Goal: Check status: Check status

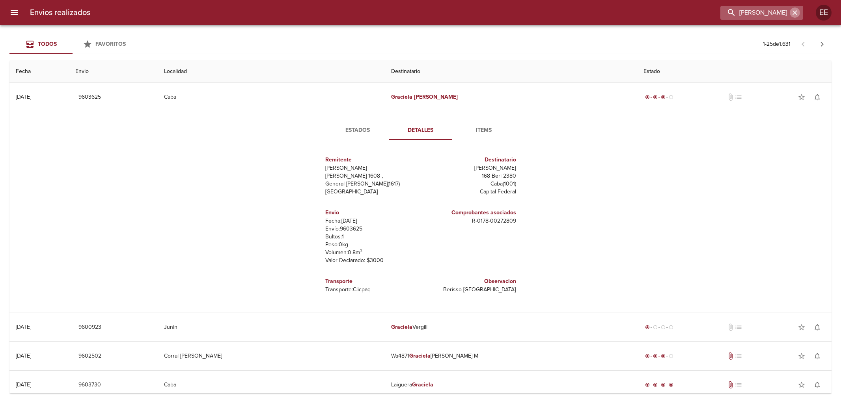
click at [795, 12] on icon "button" at bounding box center [795, 12] width 5 height 5
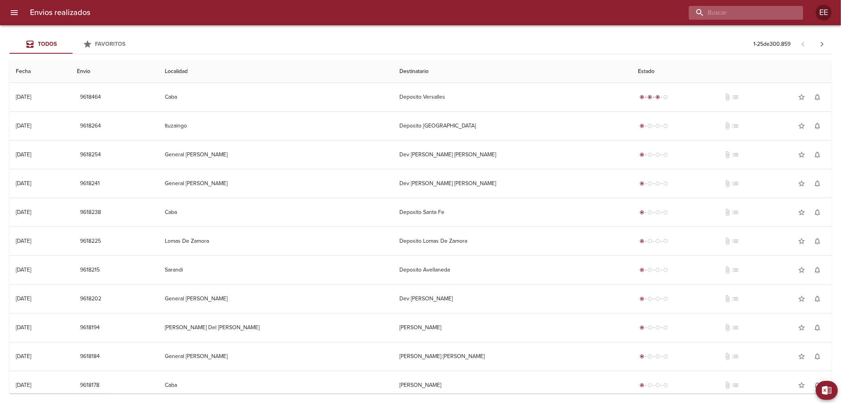
paste input "TOBIAS DANTE BOTTA"
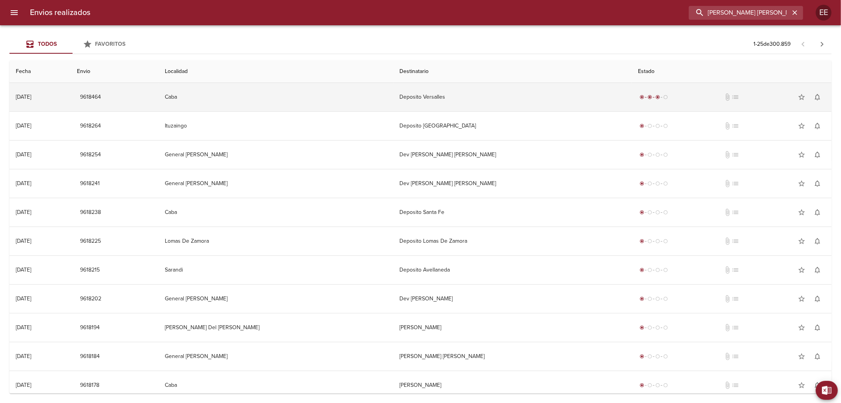
type input "TOBIAS DANTE BOTTA"
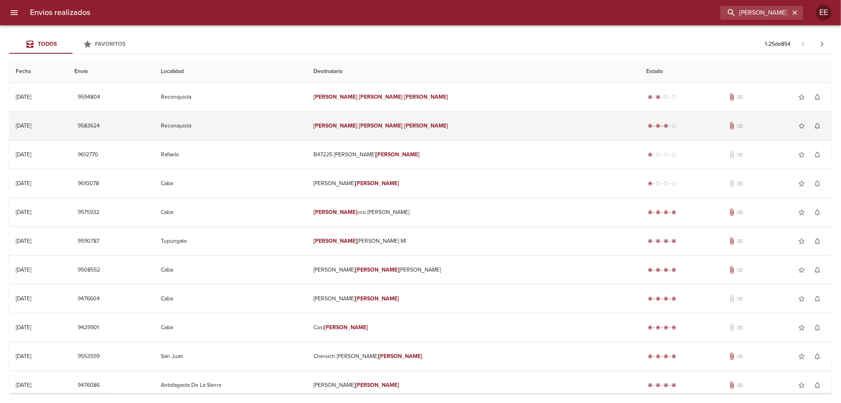
click at [474, 132] on td "Tobias Dante Botta" at bounding box center [473, 126] width 333 height 28
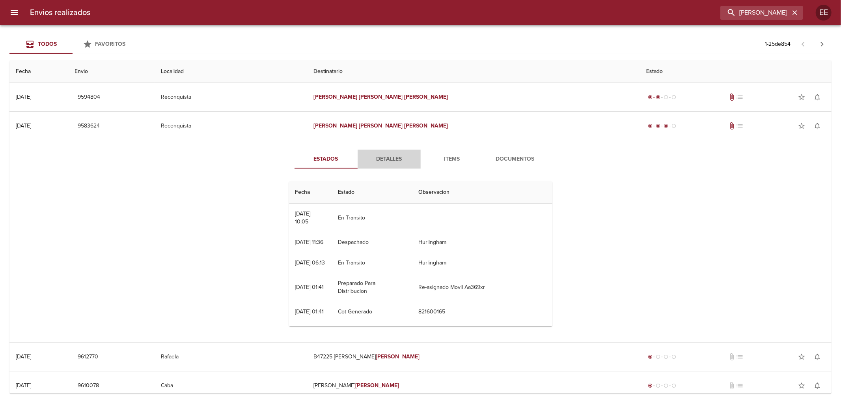
click at [397, 160] on span "Detalles" at bounding box center [389, 159] width 54 height 10
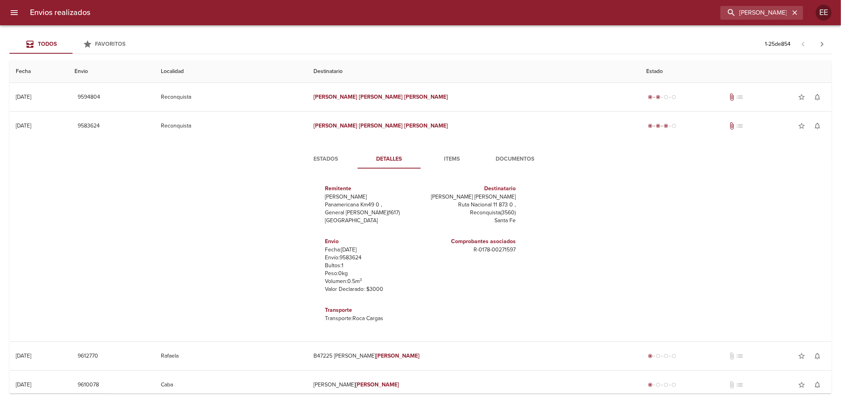
click at [505, 159] on span "Documentos" at bounding box center [516, 159] width 54 height 10
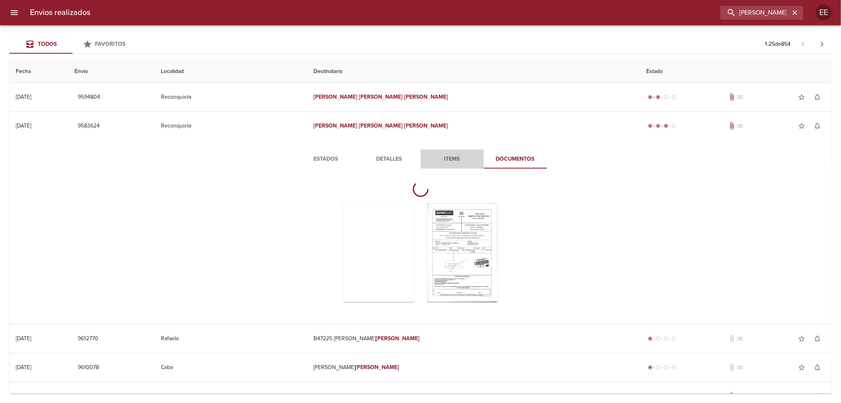
click at [451, 156] on span "Items" at bounding box center [452, 159] width 54 height 10
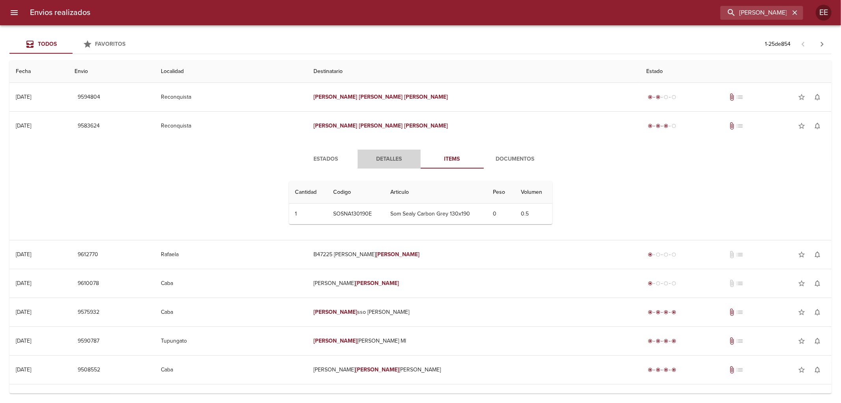
click at [386, 160] on span "Detalles" at bounding box center [389, 159] width 54 height 10
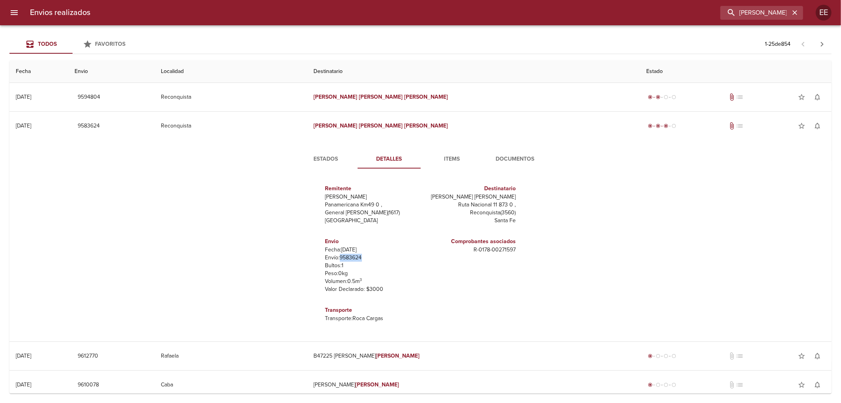
drag, startPoint x: 339, startPoint y: 258, endPoint x: 358, endPoint y: 259, distance: 18.9
click at [359, 259] on p "Envío: 9583624" at bounding box center [371, 258] width 92 height 8
copy p "9583624"
click at [453, 161] on span "Items" at bounding box center [452, 159] width 54 height 10
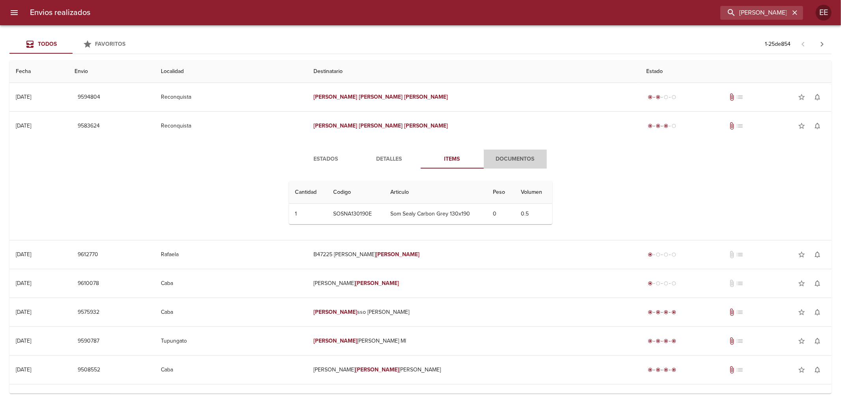
click at [518, 160] on span "Documentos" at bounding box center [516, 159] width 54 height 10
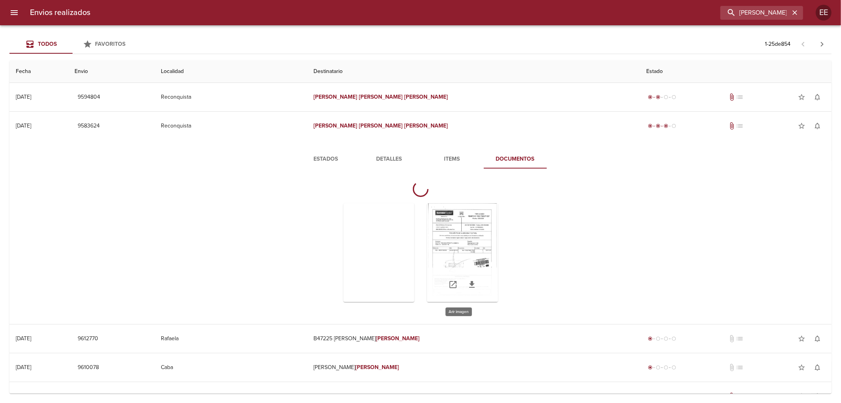
click at [473, 235] on div "Tabla de envíos del cliente" at bounding box center [462, 252] width 71 height 99
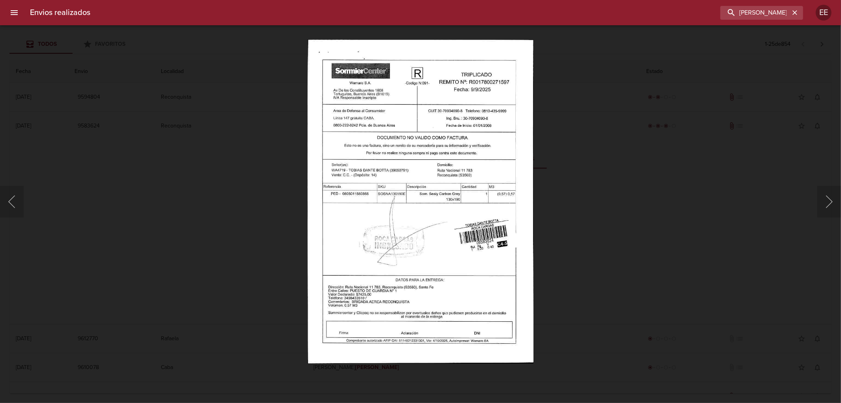
click at [777, 60] on div "This image failed to load" at bounding box center [420, 201] width 841 height 403
click at [251, 125] on div "This image failed to load" at bounding box center [420, 201] width 841 height 403
click at [156, 100] on div "This image failed to load" at bounding box center [420, 201] width 841 height 403
click at [781, 10] on input "TOBIAS DANTE BOTTA" at bounding box center [739, 13] width 101 height 14
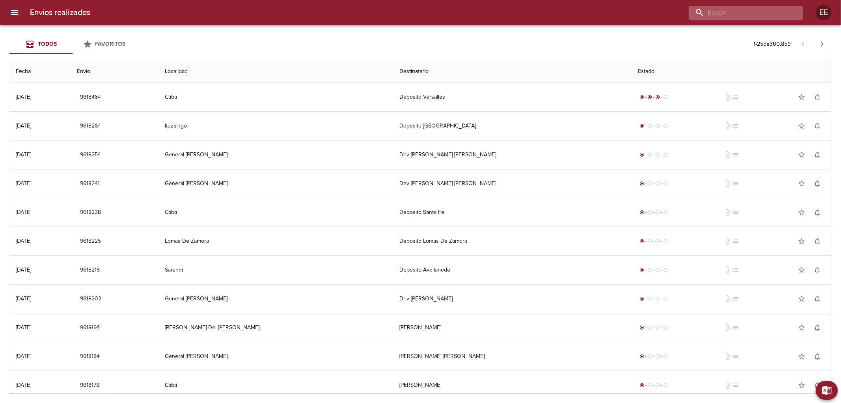
paste input "https://www.clicpaq.com/seguimiento/9583624"
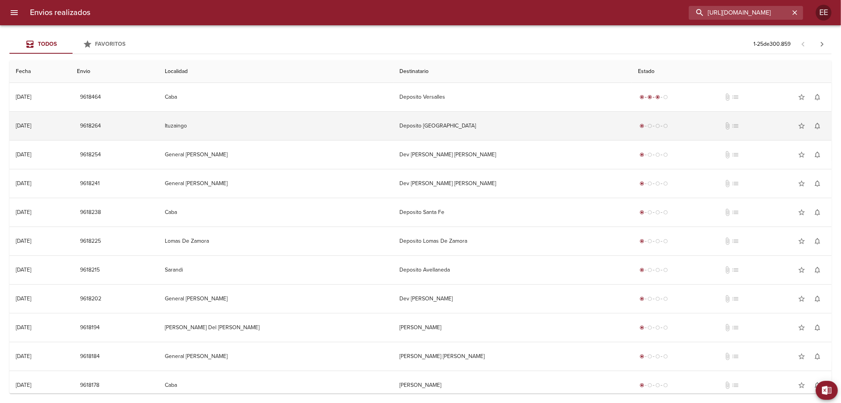
scroll to position [0, 53]
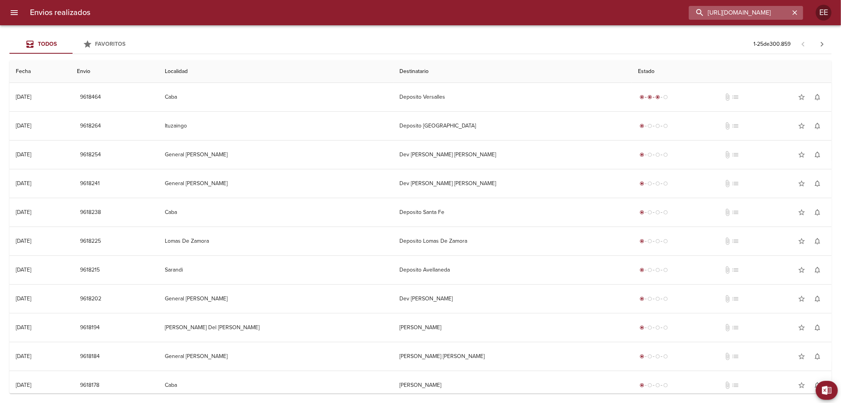
type input "https://www.clicpaq.com/seguimiento/9583624"
click at [796, 11] on icon "button" at bounding box center [795, 12] width 5 height 5
drag, startPoint x: 749, startPoint y: 20, endPoint x: 750, endPoint y: 15, distance: 5.5
click at [750, 15] on input "buscar" at bounding box center [739, 13] width 101 height 14
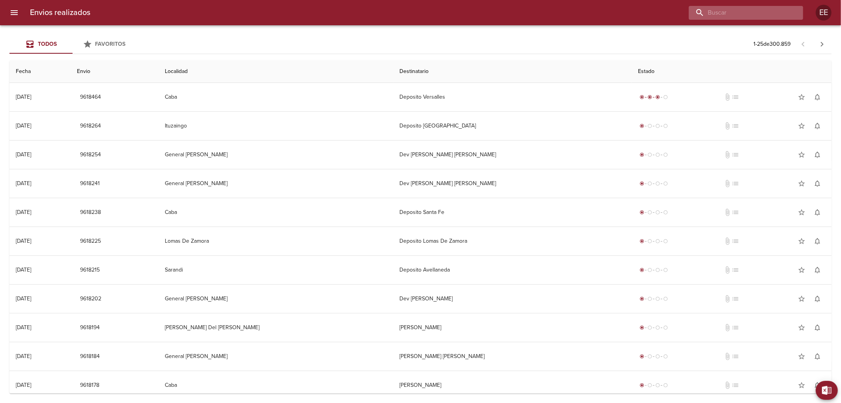
paste input "TOBIAS DANTE BOTTA"
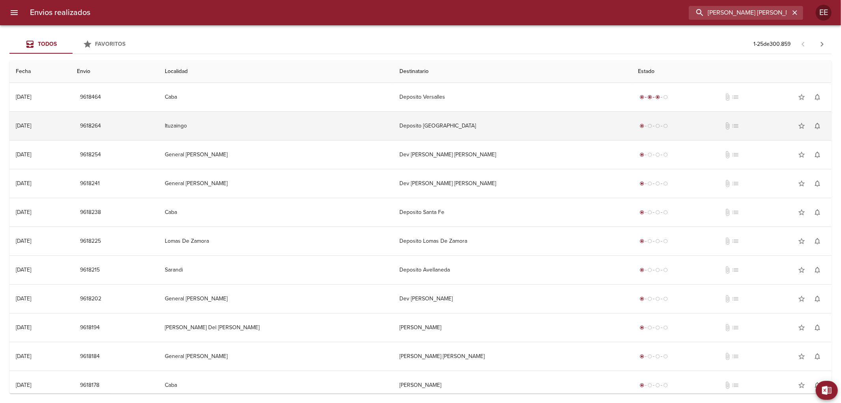
type input "TOBIAS DANTE BOTTA"
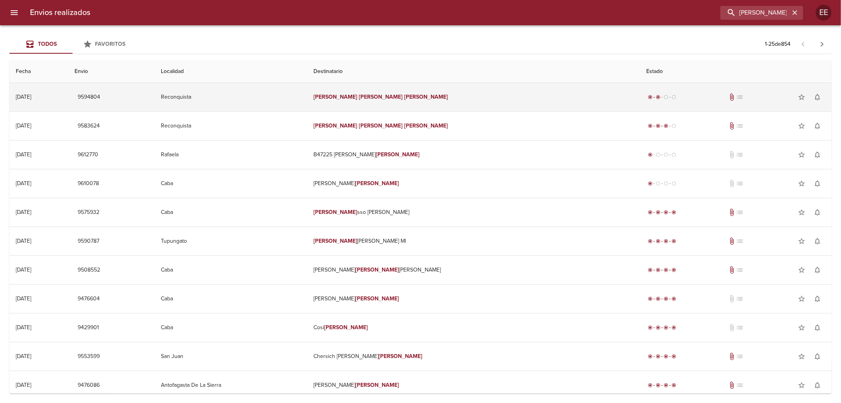
click at [307, 102] on td "Reconquista" at bounding box center [231, 97] width 153 height 28
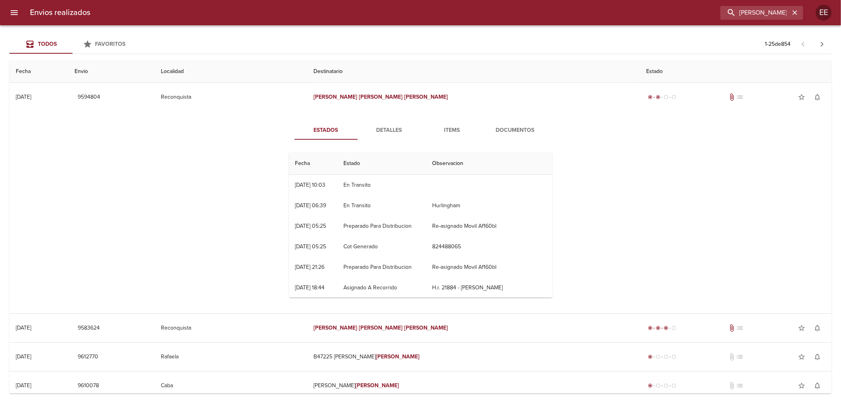
click at [449, 128] on span "Items" at bounding box center [452, 130] width 54 height 10
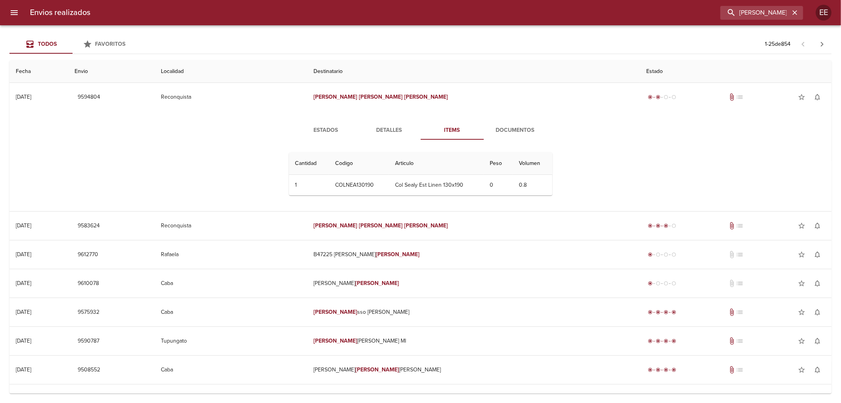
click at [377, 133] on span "Detalles" at bounding box center [389, 130] width 54 height 10
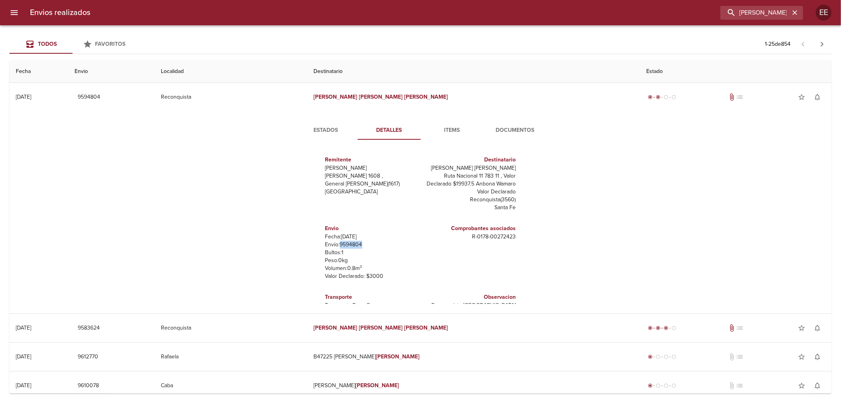
drag, startPoint x: 334, startPoint y: 246, endPoint x: 361, endPoint y: 242, distance: 26.8
click at [361, 242] on p "Envío: 9594804" at bounding box center [371, 245] width 92 height 8
copy p "9594804"
click at [797, 9] on icon "button" at bounding box center [795, 13] width 8 height 8
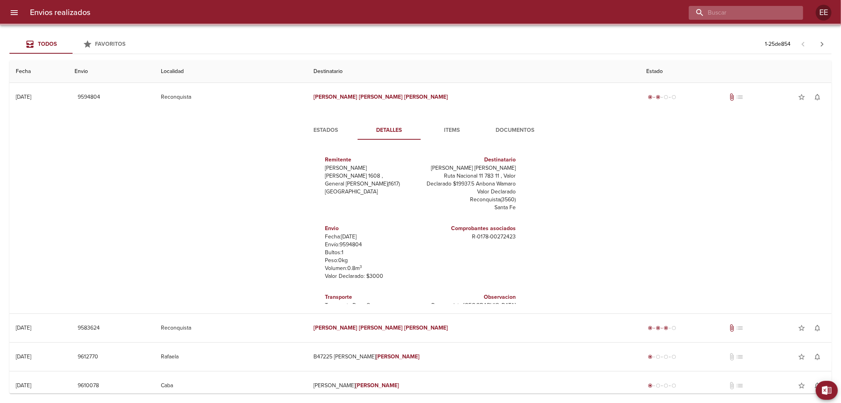
click at [744, 13] on input "buscar" at bounding box center [739, 13] width 101 height 14
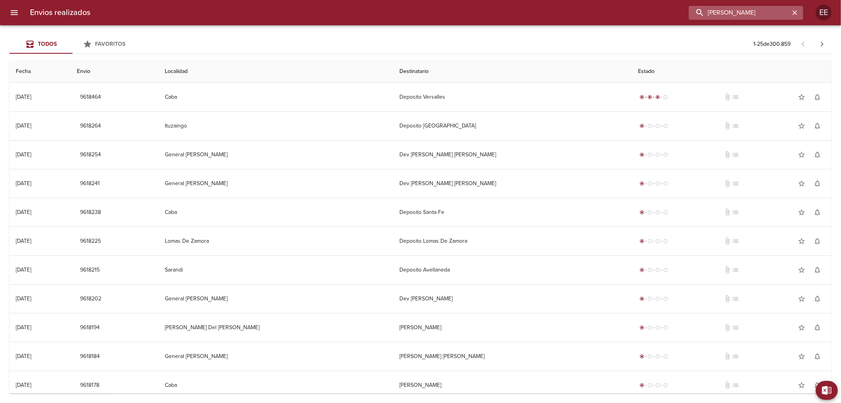
type input "FERNANDEZ DIEGO"
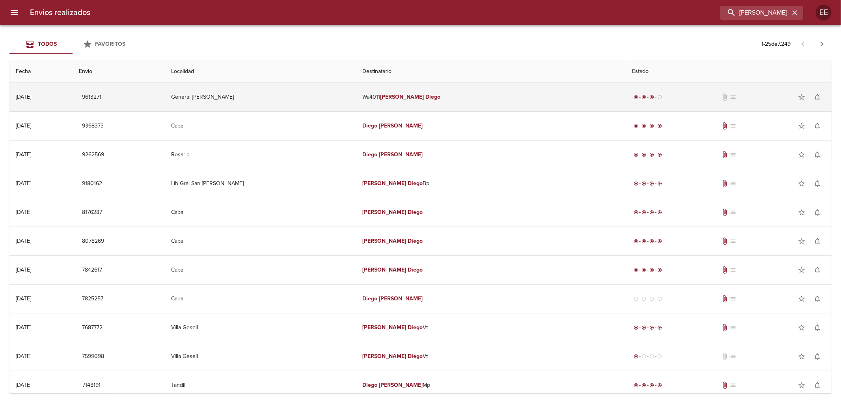
click at [451, 97] on td "Wa4011 Fernandez Diego" at bounding box center [490, 97] width 269 height 28
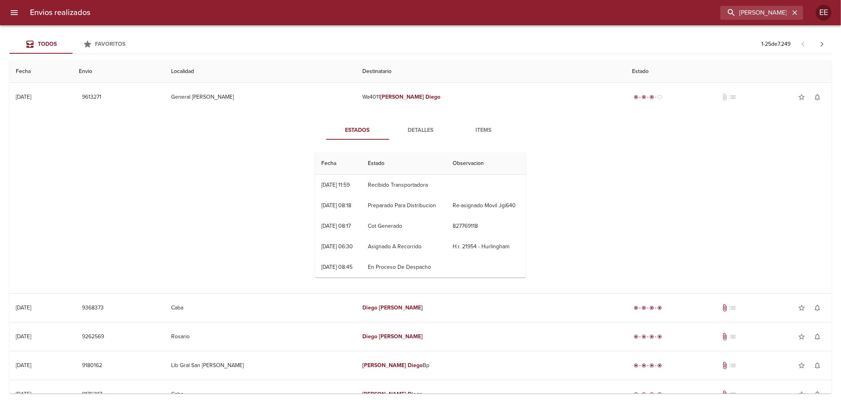
click at [422, 127] on span "Detalles" at bounding box center [421, 130] width 54 height 10
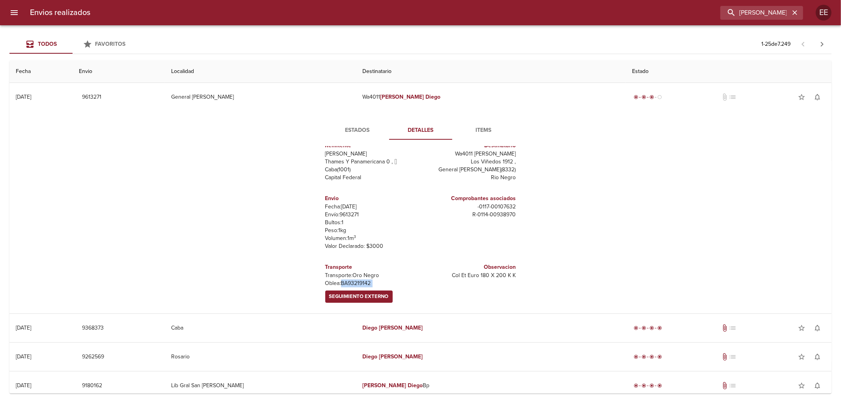
scroll to position [19, 0]
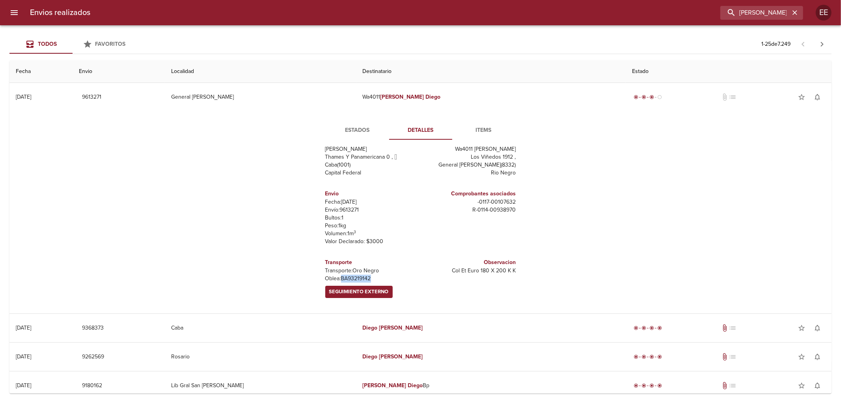
drag, startPoint x: 342, startPoint y: 297, endPoint x: 365, endPoint y: 278, distance: 29.7
click at [368, 279] on p "Oblea: BA93219142" at bounding box center [371, 278] width 92 height 8
copy p "BA93219142"
click at [793, 14] on icon "button" at bounding box center [795, 13] width 8 height 8
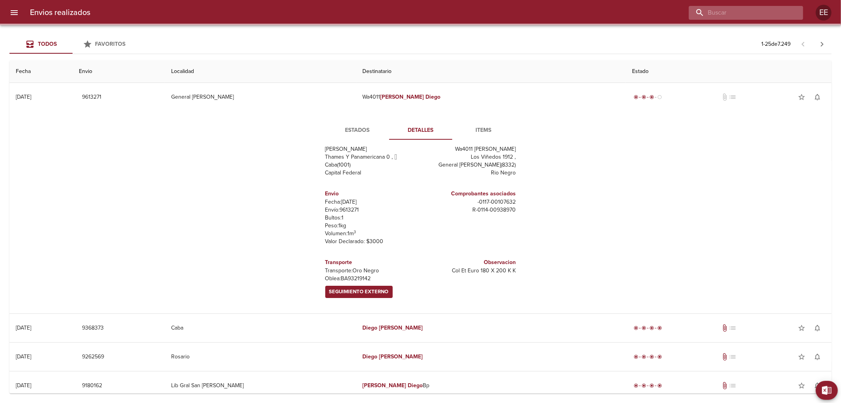
click at [760, 13] on input "buscar" at bounding box center [739, 13] width 101 height 14
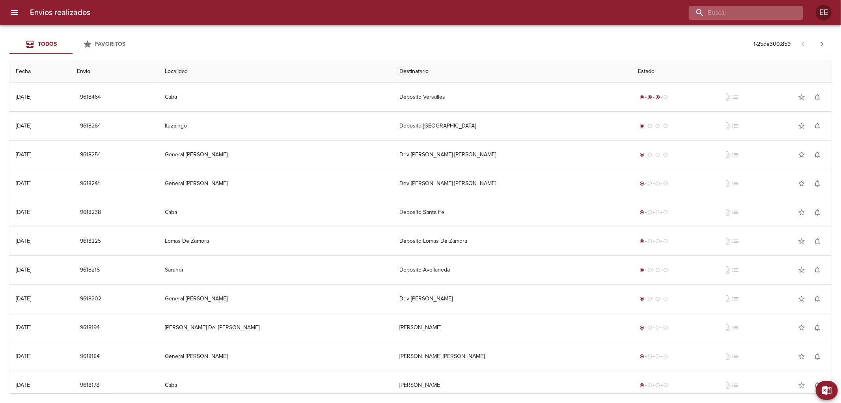
scroll to position [0, 0]
type input "LUCAS DONNARI"
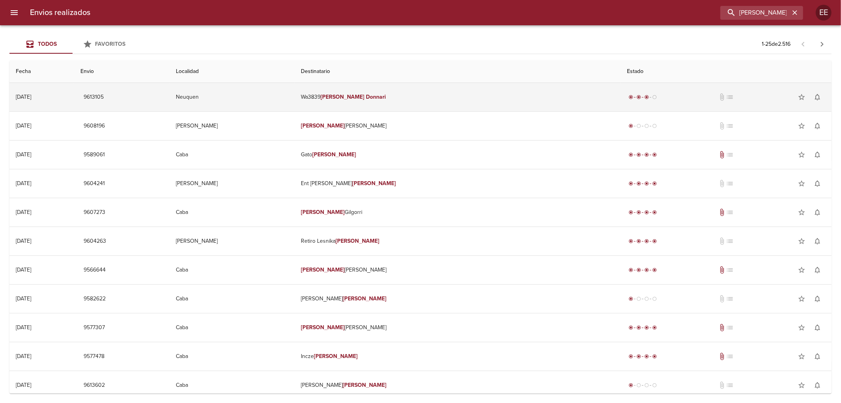
click at [491, 100] on td "Wa3839 Lucas Donnari" at bounding box center [458, 97] width 326 height 28
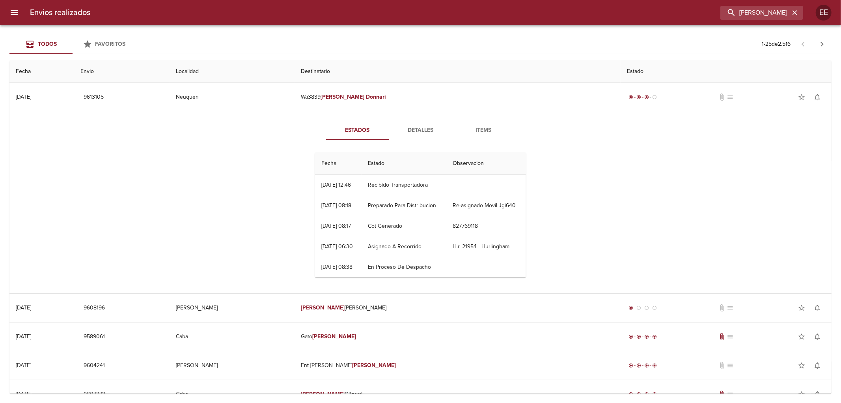
click at [423, 129] on span "Detalles" at bounding box center [421, 130] width 54 height 10
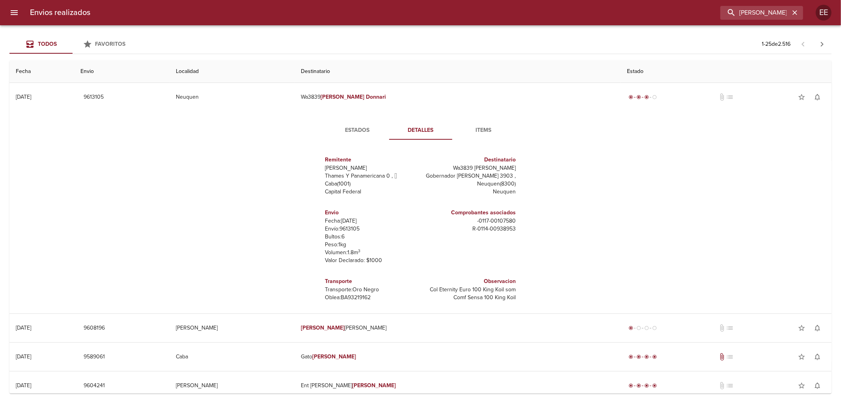
scroll to position [19, 0]
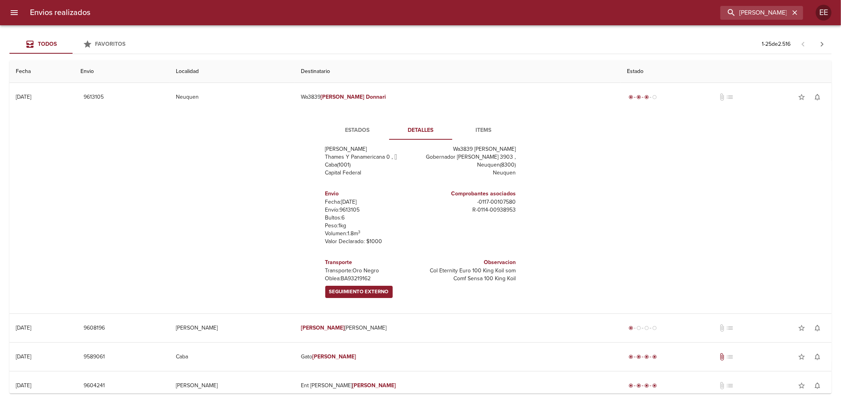
click at [343, 292] on span "Seguimiento Externo" at bounding box center [359, 291] width 60 height 9
drag, startPoint x: 336, startPoint y: 276, endPoint x: 366, endPoint y: 279, distance: 29.7
click at [366, 279] on p "Oblea: BA93219162" at bounding box center [371, 278] width 92 height 8
copy p "BA93219162"
